Goal: Communication & Community: Answer question/provide support

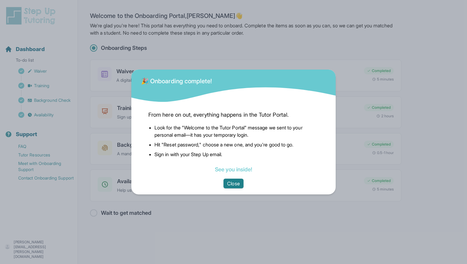
click at [235, 182] on button "Close" at bounding box center [234, 184] width 20 height 10
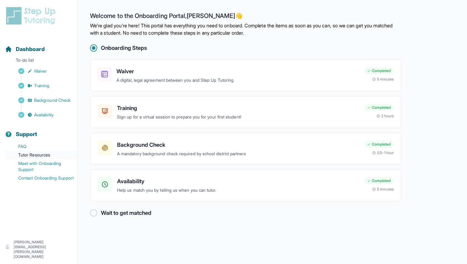
click at [32, 155] on link "Tutor Resources" at bounding box center [41, 155] width 73 height 9
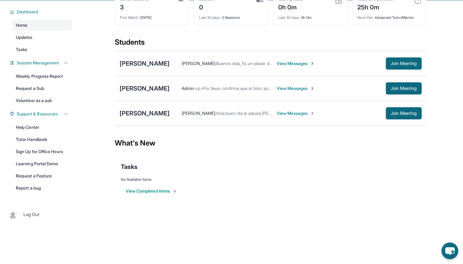
scroll to position [40, 0]
click at [177, 192] on img at bounding box center [174, 191] width 5 height 5
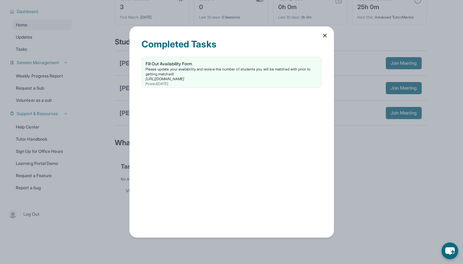
click at [323, 38] on icon at bounding box center [324, 36] width 6 height 6
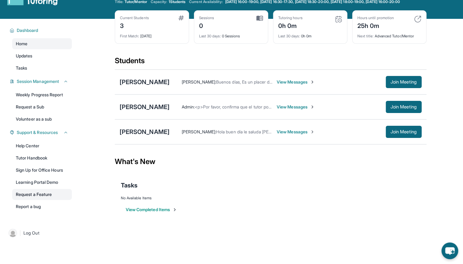
scroll to position [23, 0]
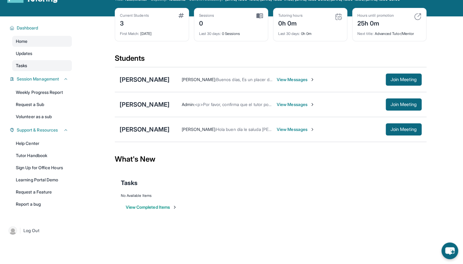
click at [53, 71] on link "Tasks" at bounding box center [42, 65] width 60 height 11
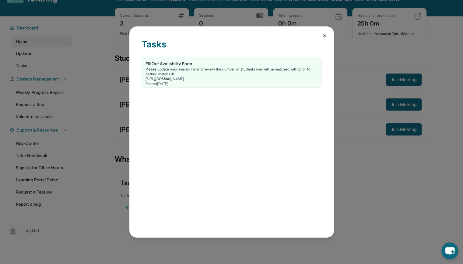
click at [322, 37] on icon at bounding box center [324, 36] width 6 height 6
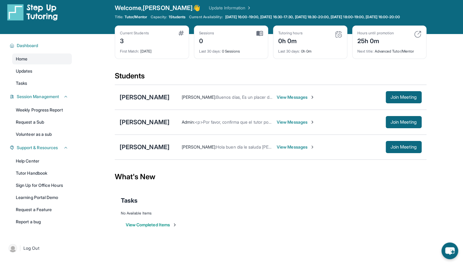
scroll to position [0, 0]
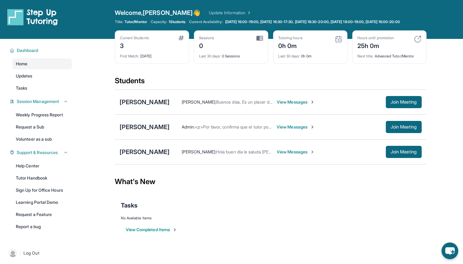
click at [314, 155] on span "View Messages" at bounding box center [295, 152] width 38 height 6
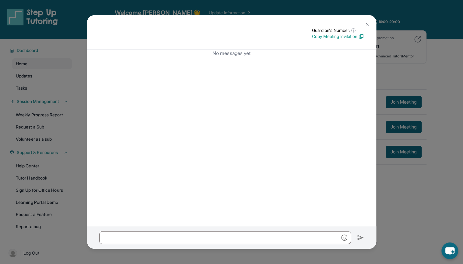
click at [367, 24] on img at bounding box center [366, 24] width 5 height 5
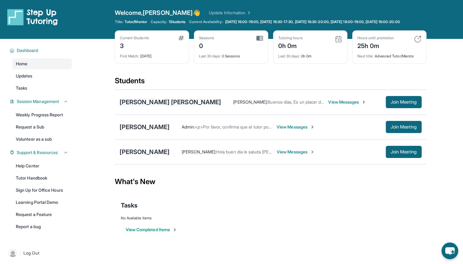
click at [188, 106] on div "[PERSON_NAME] [PERSON_NAME]" at bounding box center [171, 102] width 102 height 9
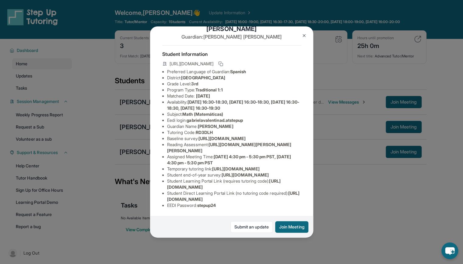
scroll to position [84, 0]
drag, startPoint x: 167, startPoint y: 134, endPoint x: 226, endPoint y: 140, distance: 59.3
click at [226, 166] on li "Temporary tutoring link : https://www.thelessonspace.com/space/894ccf76-91d5-4d…" at bounding box center [234, 169] width 134 height 6
copy span "[URL][DOMAIN_NAME]"
click at [335, 82] on div "Gabriela Valentina Dzib Soberanis Guardian: Teresa Soberanis Student Informatio…" at bounding box center [231, 132] width 463 height 264
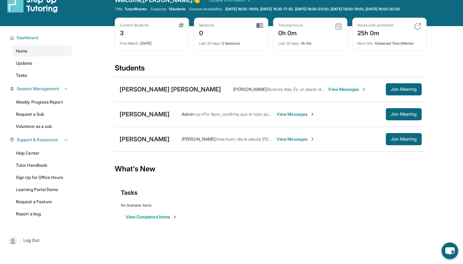
scroll to position [17, 0]
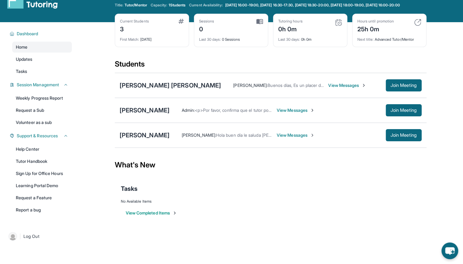
click at [348, 89] on span "View Messages" at bounding box center [347, 85] width 38 height 6
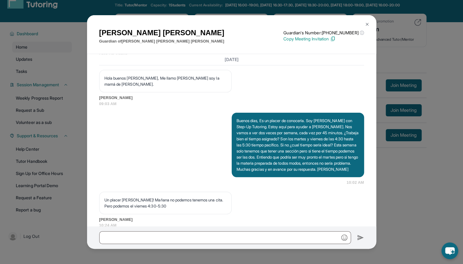
scroll to position [474, 0]
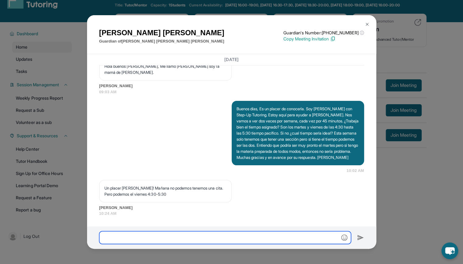
click at [165, 236] on input "text" at bounding box center [225, 237] width 252 height 13
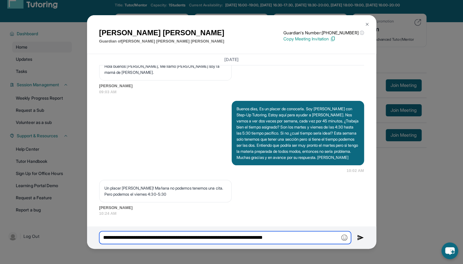
paste input "**********"
click at [241, 236] on input "**********" at bounding box center [225, 237] width 252 height 12
click at [318, 239] on input "**********" at bounding box center [225, 237] width 252 height 12
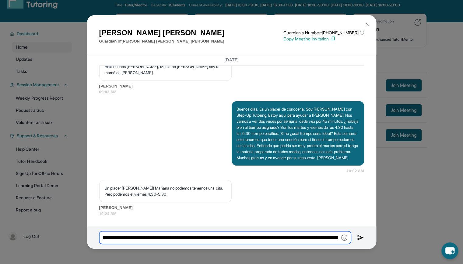
scroll to position [0, 292]
click at [281, 238] on input "**********" at bounding box center [225, 237] width 252 height 12
type input "**********"
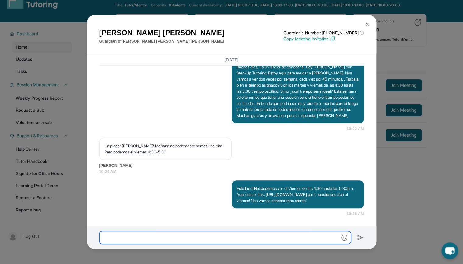
scroll to position [529, 0]
drag, startPoint x: 265, startPoint y: 178, endPoint x: 325, endPoint y: 39, distance: 151.5
click at [325, 39] on p "Copy Meeting Invitation" at bounding box center [323, 39] width 80 height 6
click at [209, 234] on input "text" at bounding box center [225, 237] width 252 height 12
paste input "**********"
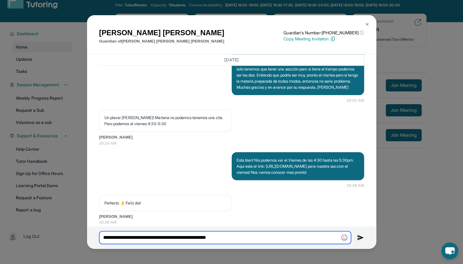
scroll to position [565, 0]
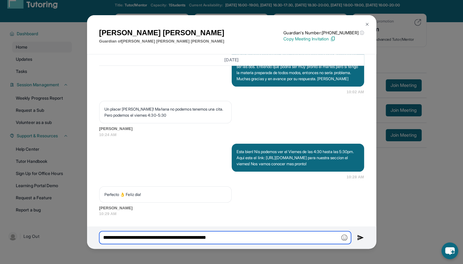
click at [103, 236] on input "**********" at bounding box center [225, 237] width 252 height 12
type input "**********"
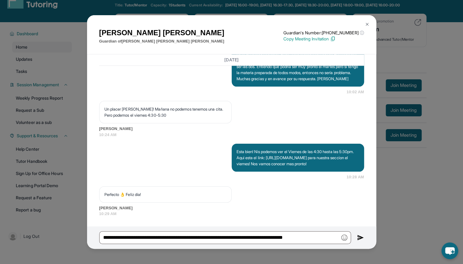
click at [358, 238] on img at bounding box center [360, 237] width 7 height 7
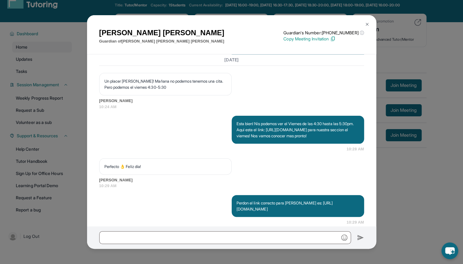
scroll to position [602, 0]
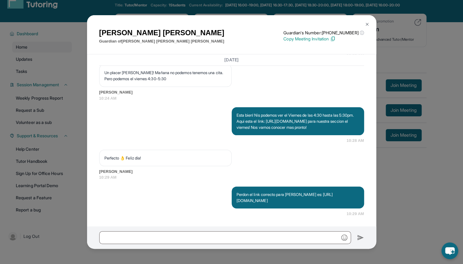
click at [367, 23] on img at bounding box center [366, 24] width 5 height 5
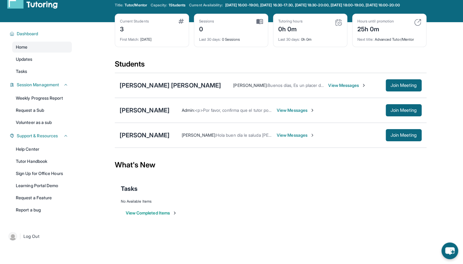
click at [310, 113] on span "View Messages" at bounding box center [295, 110] width 38 height 6
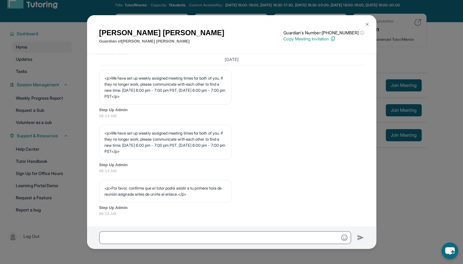
scroll to position [298, 0]
click at [387, 73] on div "Thalia hernandez Guardian of Johan Castillo hernandez Guardian's Number: +16892…" at bounding box center [231, 132] width 463 height 264
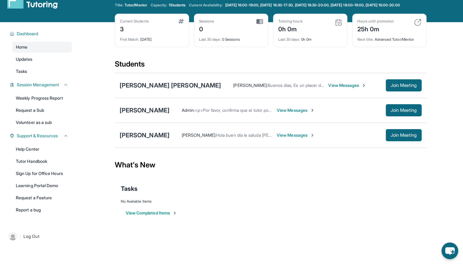
scroll to position [0, 0]
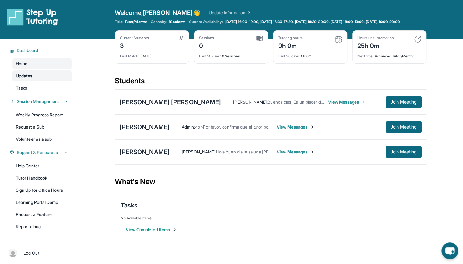
click at [30, 78] on span "Updates" at bounding box center [24, 76] width 17 height 6
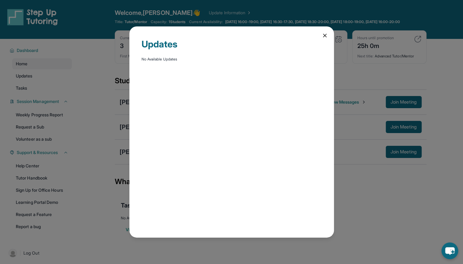
click at [324, 34] on icon at bounding box center [324, 36] width 6 height 6
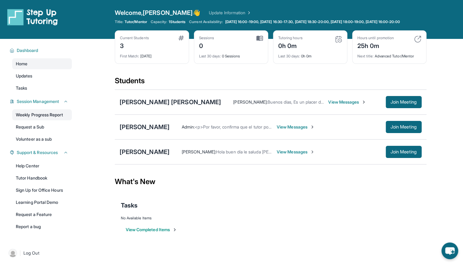
click at [59, 120] on link "Weekly Progress Report" at bounding box center [42, 114] width 60 height 11
click at [163, 130] on div "[PERSON_NAME]" at bounding box center [145, 127] width 50 height 9
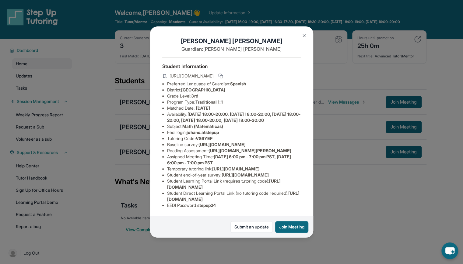
scroll to position [84, 0]
click at [303, 33] on img at bounding box center [303, 35] width 5 height 5
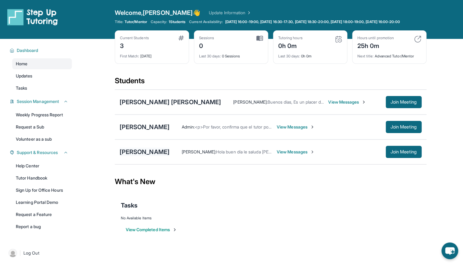
click at [168, 154] on div "[PERSON_NAME]" at bounding box center [145, 152] width 50 height 9
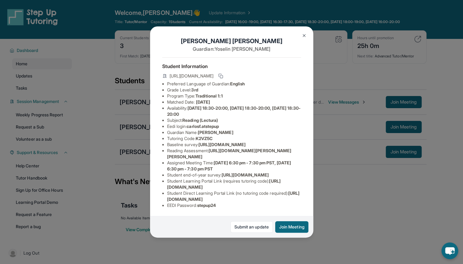
scroll to position [29, 0]
click at [305, 33] on img at bounding box center [303, 35] width 5 height 5
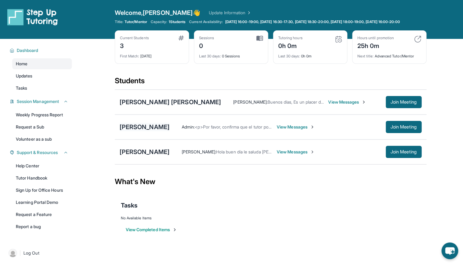
click at [169, 131] on div "[PERSON_NAME]" at bounding box center [145, 127] width 50 height 9
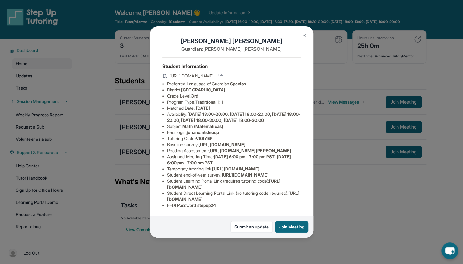
scroll to position [84, 0]
click at [304, 36] on img at bounding box center [303, 35] width 5 height 5
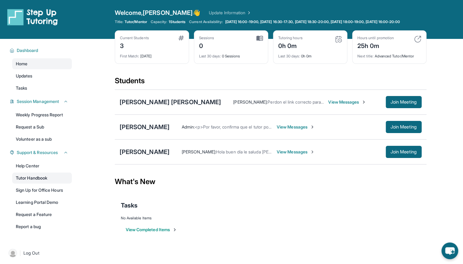
click at [30, 183] on link "Tutor Handbook" at bounding box center [42, 178] width 60 height 11
click at [31, 184] on link "Tutor Handbook" at bounding box center [42, 178] width 60 height 11
click at [210, 105] on div "[PERSON_NAME] [PERSON_NAME]" at bounding box center [171, 102] width 102 height 9
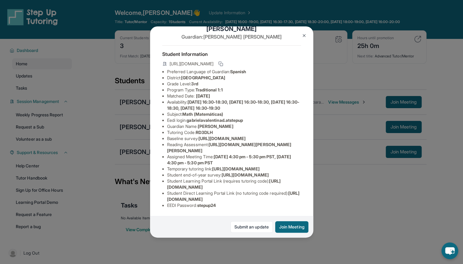
scroll to position [84, 0]
click at [303, 32] on button at bounding box center [304, 36] width 12 height 12
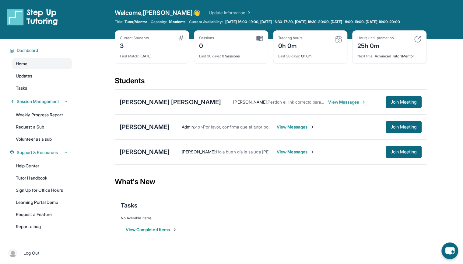
click at [165, 131] on div "[PERSON_NAME]" at bounding box center [145, 127] width 50 height 9
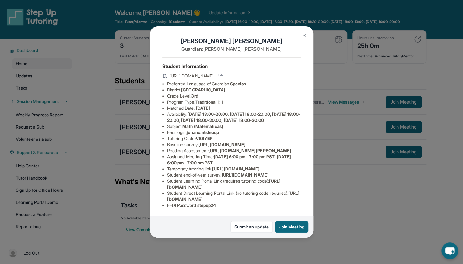
scroll to position [79, 0]
click at [318, 214] on div "[PERSON_NAME] Guardian: [PERSON_NAME] Student Information [URL][DOMAIN_NAME] Pr…" at bounding box center [231, 132] width 463 height 264
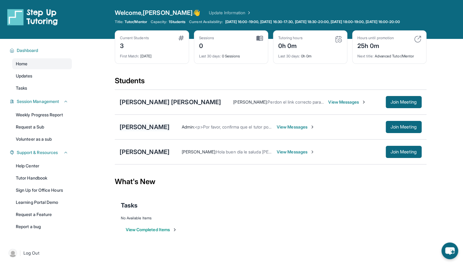
click at [159, 131] on div "[PERSON_NAME]" at bounding box center [145, 127] width 50 height 9
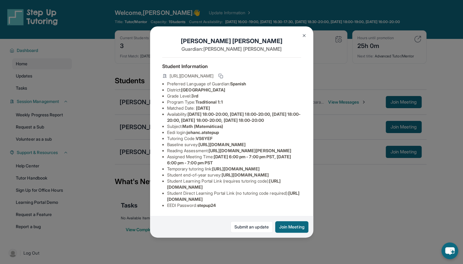
scroll to position [0, 0]
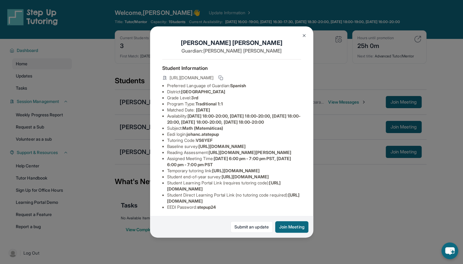
click at [342, 78] on div "[PERSON_NAME] Guardian: [PERSON_NAME] Student Information [URL][DOMAIN_NAME] Pr…" at bounding box center [231, 132] width 463 height 264
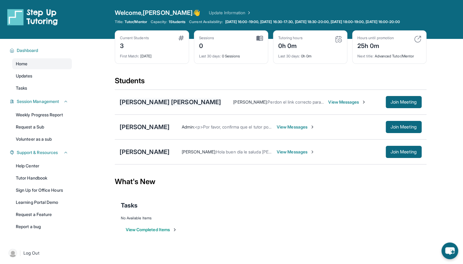
click at [173, 106] on div "[PERSON_NAME] [PERSON_NAME]" at bounding box center [171, 102] width 102 height 9
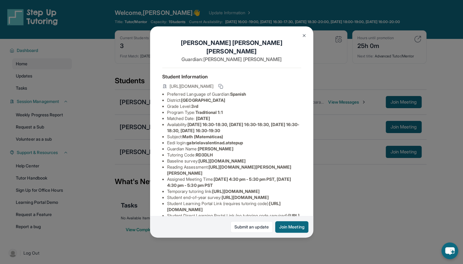
click at [307, 33] on button at bounding box center [304, 36] width 12 height 12
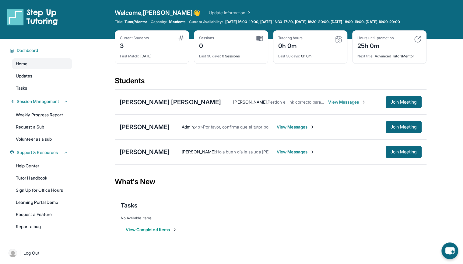
click at [337, 104] on span "View Messages" at bounding box center [347, 102] width 38 height 6
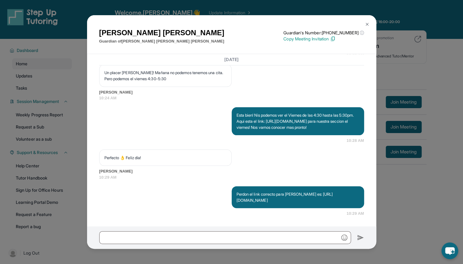
scroll to position [602, 0]
click at [364, 24] on img at bounding box center [366, 24] width 5 height 5
